Goal: Check status: Check status

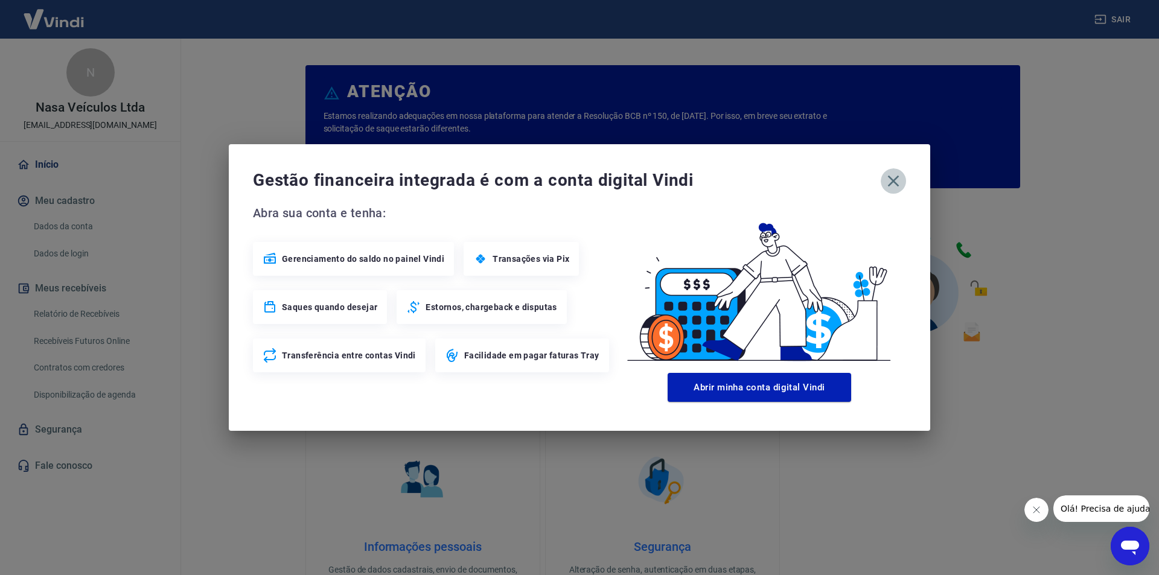
click at [890, 182] on icon "button" at bounding box center [893, 180] width 19 height 19
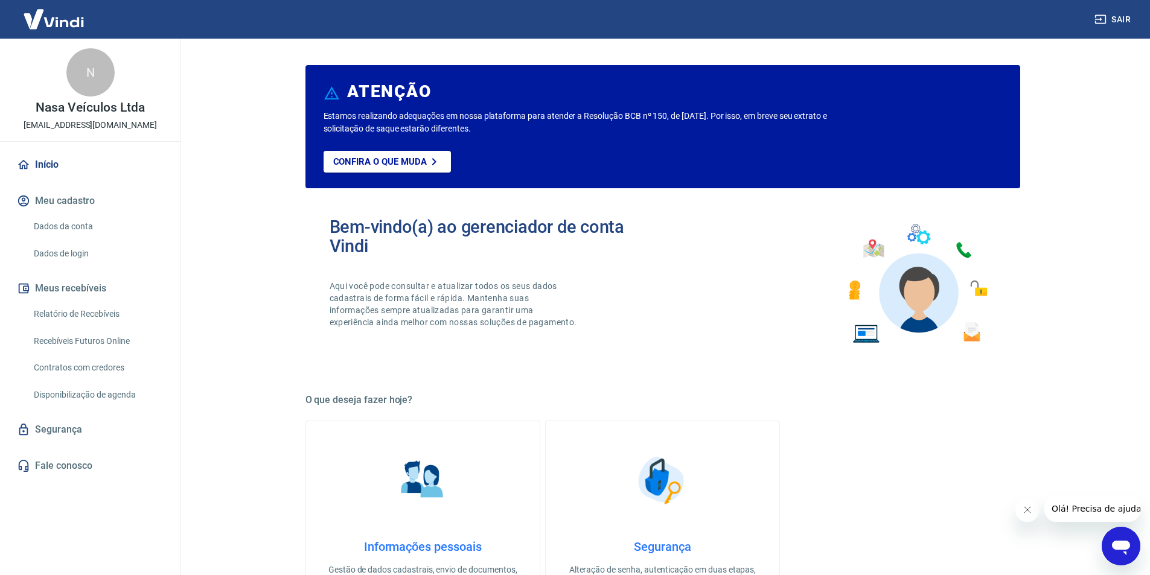
click at [108, 310] on link "Relatório de Recebíveis" at bounding box center [97, 314] width 137 height 25
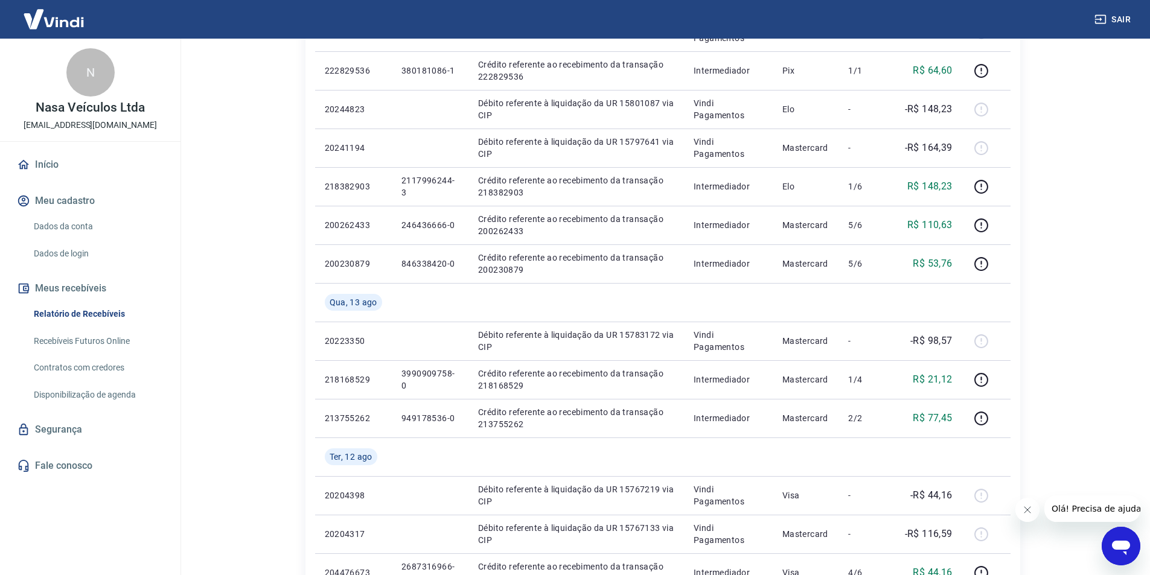
scroll to position [664, 0]
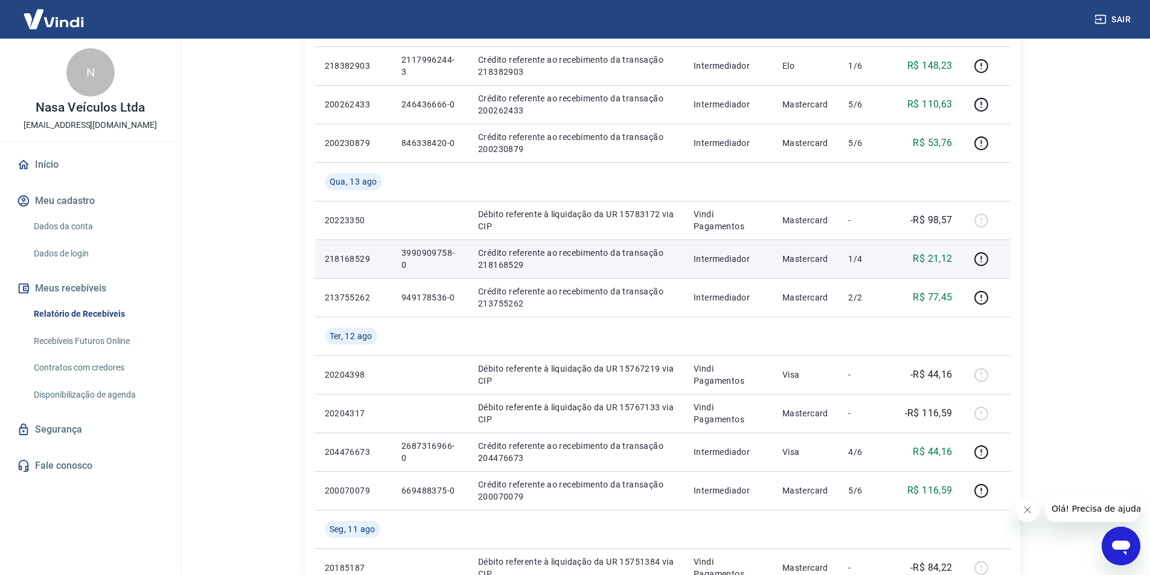
click at [418, 251] on p "3990909758-0" at bounding box center [429, 259] width 57 height 24
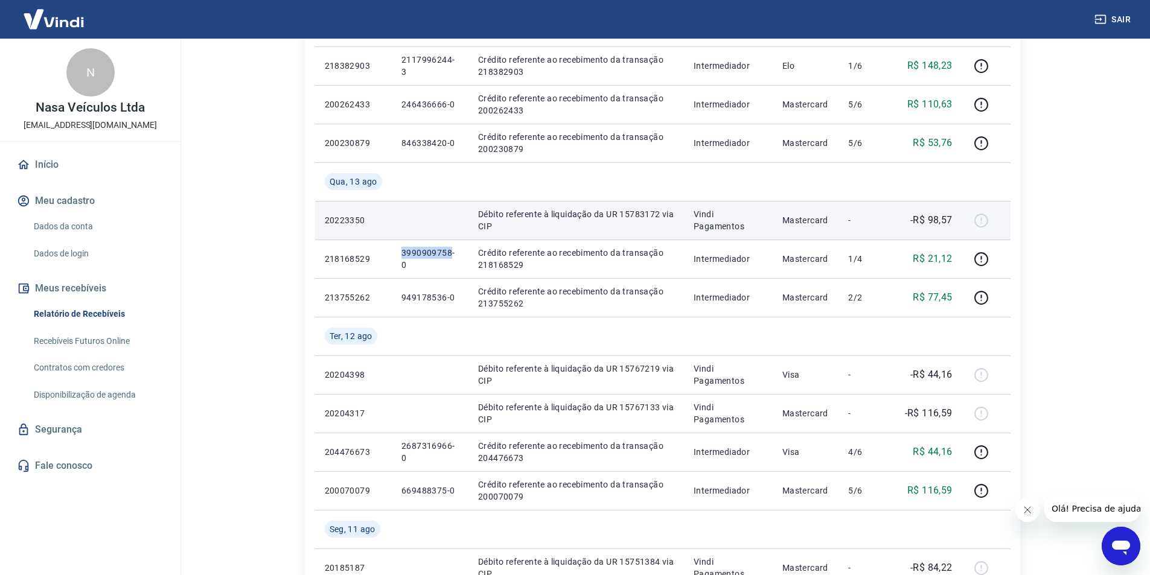
copy p "3990909758"
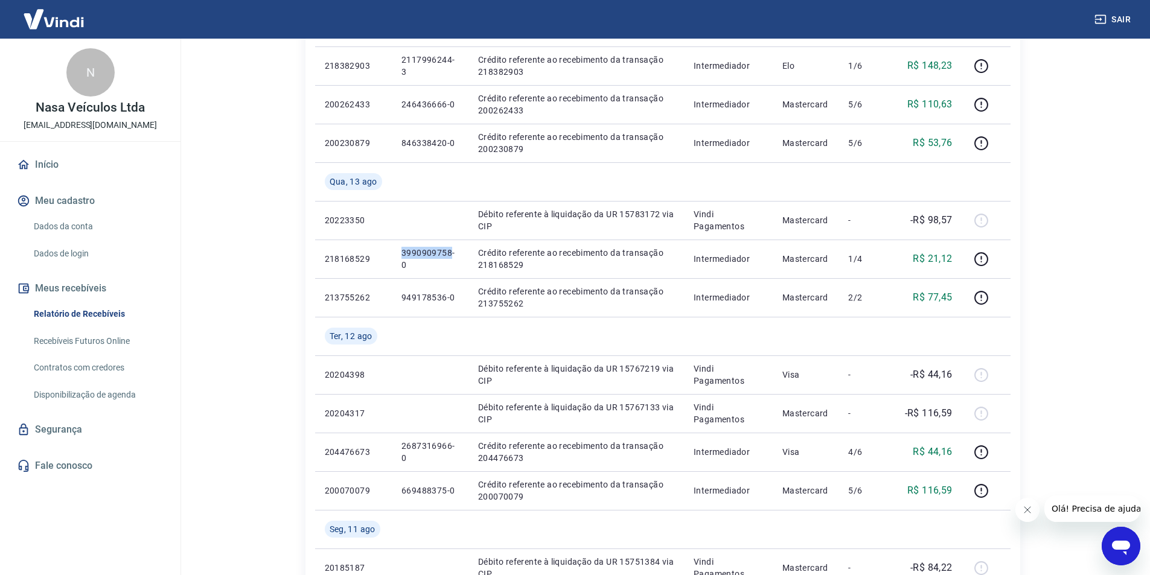
drag, startPoint x: 165, startPoint y: 124, endPoint x: 9, endPoint y: 124, distance: 155.8
click at [9, 124] on div "N Nasa Veículos Ltda [EMAIL_ADDRESS][DOMAIN_NAME]" at bounding box center [90, 90] width 181 height 103
copy p "[EMAIL_ADDRESS][DOMAIN_NAME]"
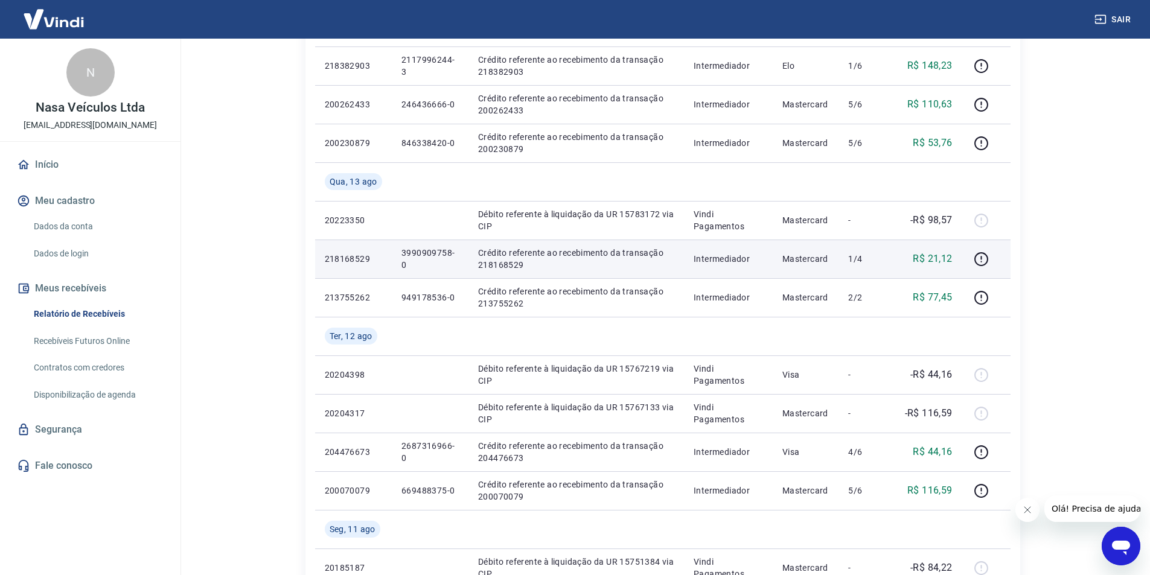
click at [424, 249] on p "3990909758-0" at bounding box center [429, 259] width 57 height 24
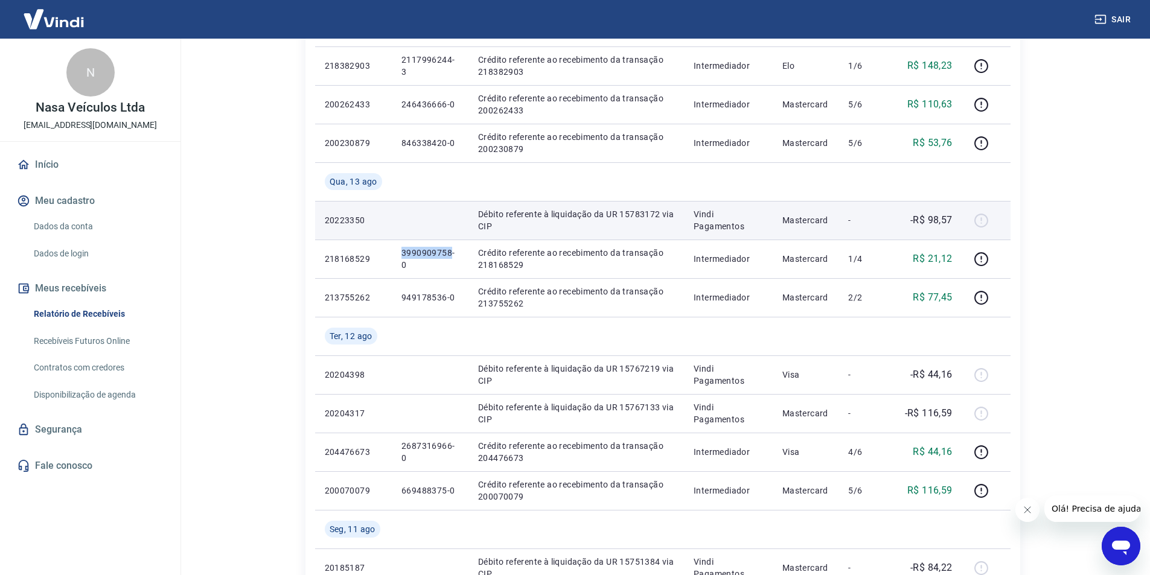
copy p "3990909758"
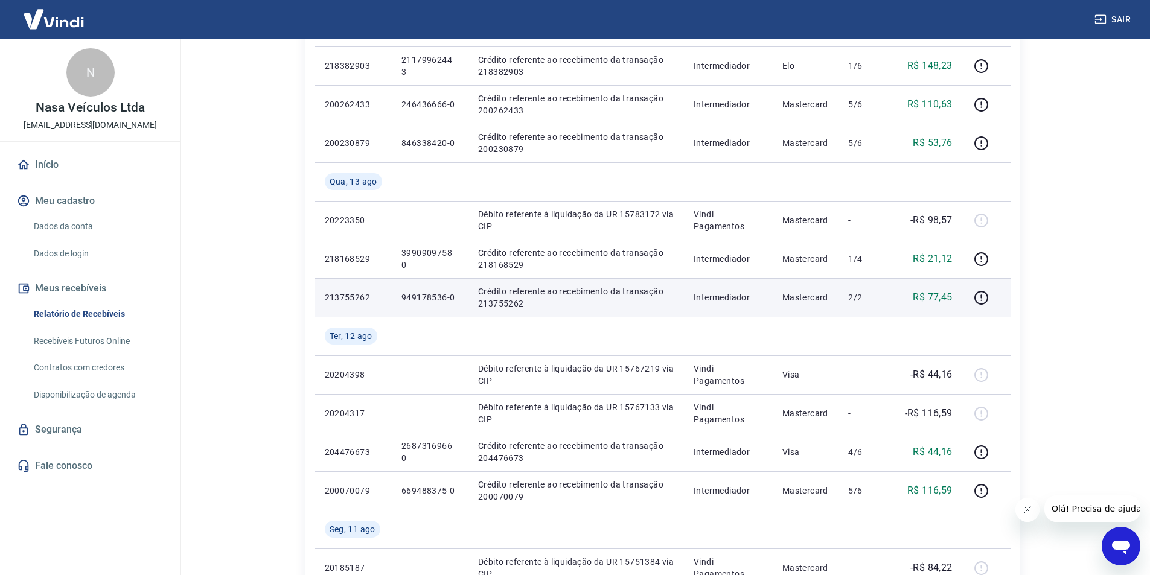
click at [408, 297] on p "949178536-0" at bounding box center [429, 298] width 57 height 12
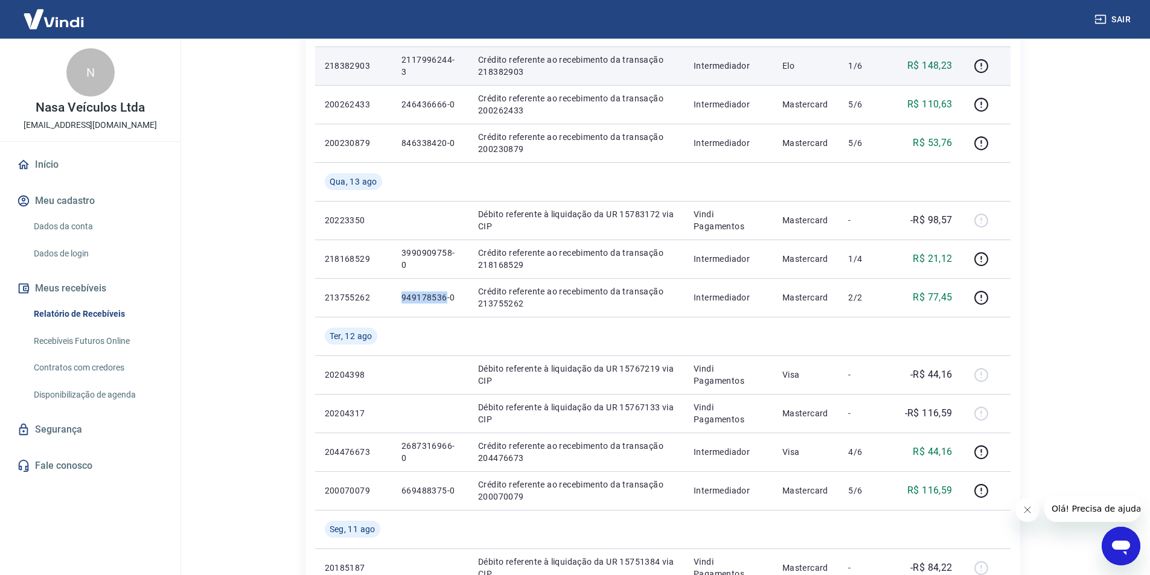
copy p "949178536"
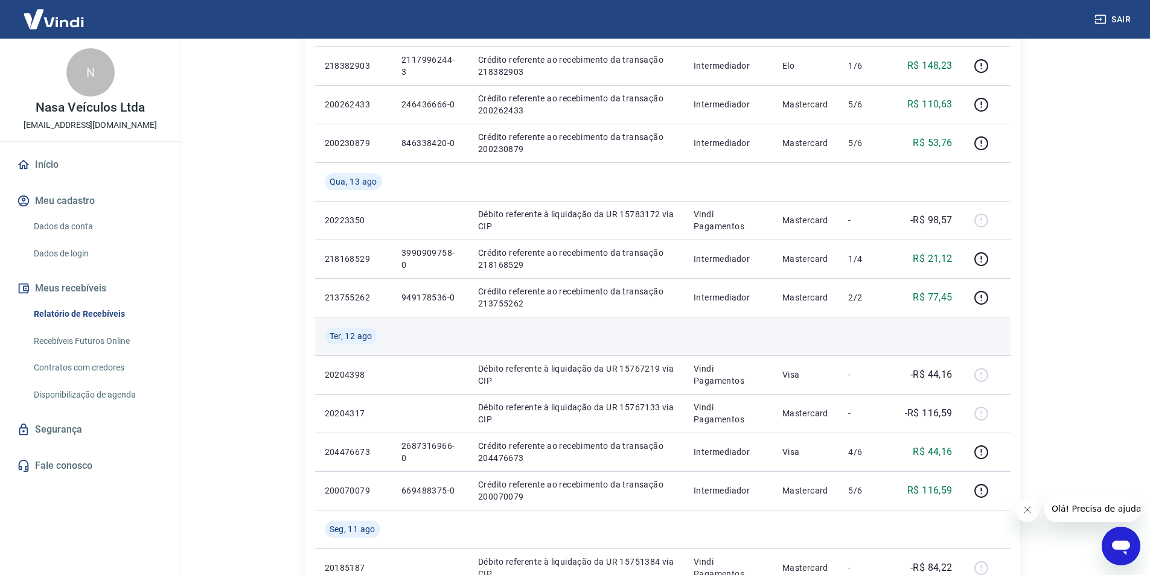
click at [819, 329] on td at bounding box center [806, 336] width 66 height 39
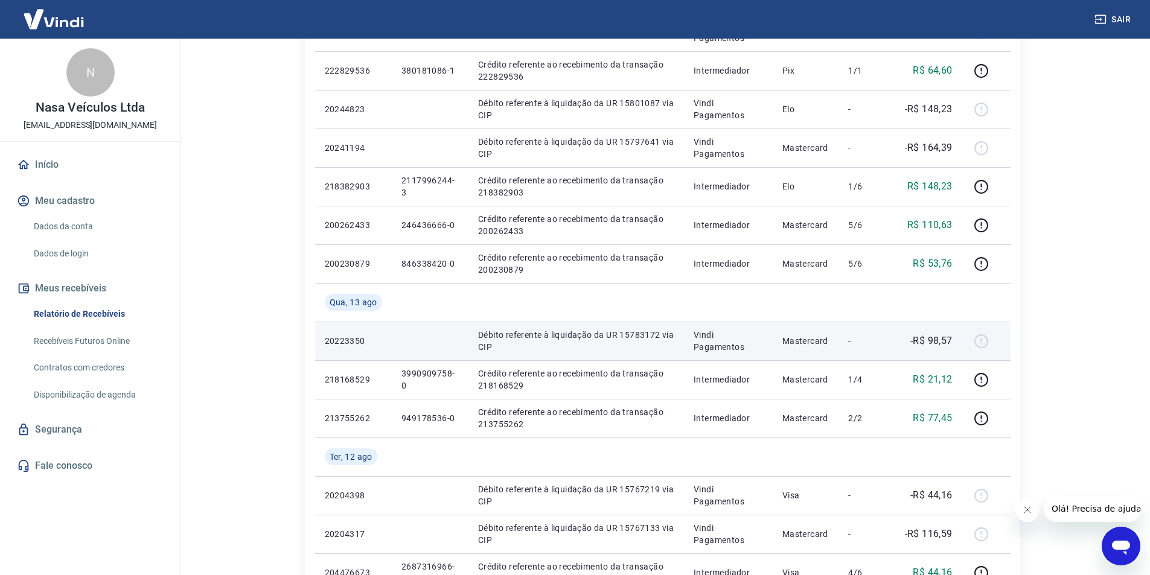
scroll to position [483, 0]
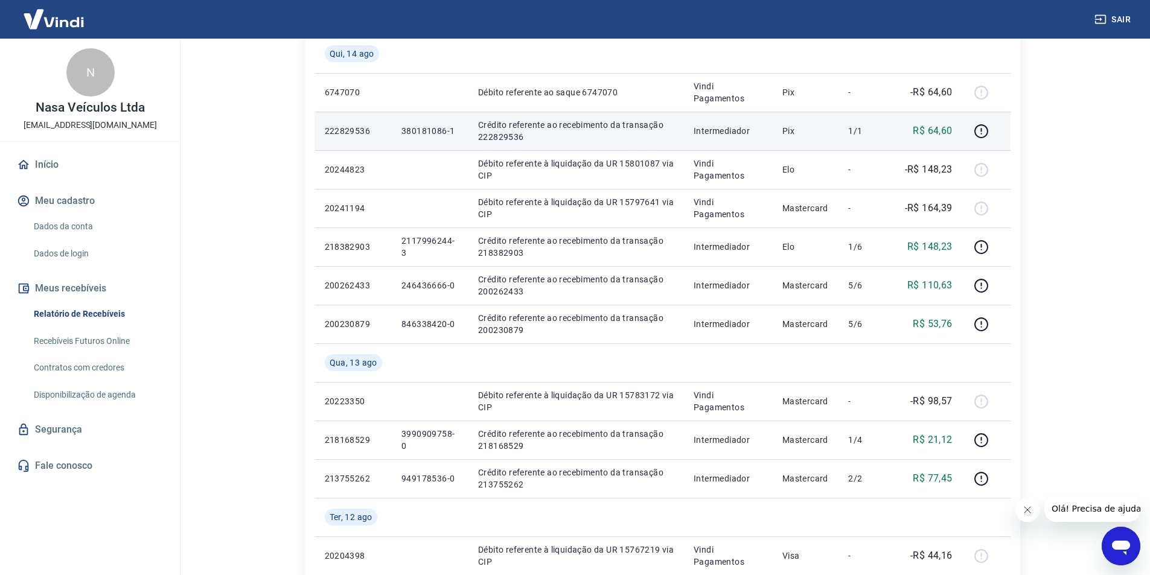
click at [422, 130] on p "380181086-1" at bounding box center [429, 131] width 57 height 12
copy p "380181086"
